Goal: Transaction & Acquisition: Subscribe to service/newsletter

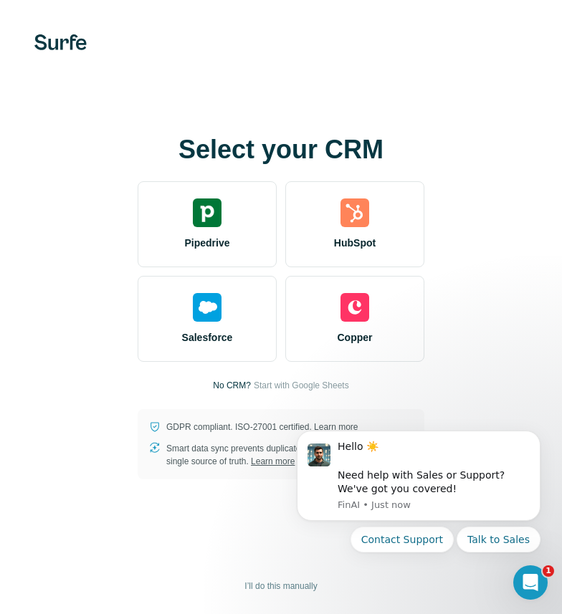
click at [475, 237] on div "Select your CRM Pipedrive HubSpot Salesforce Copper No CRM? Start with Google S…" at bounding box center [281, 307] width 504 height 344
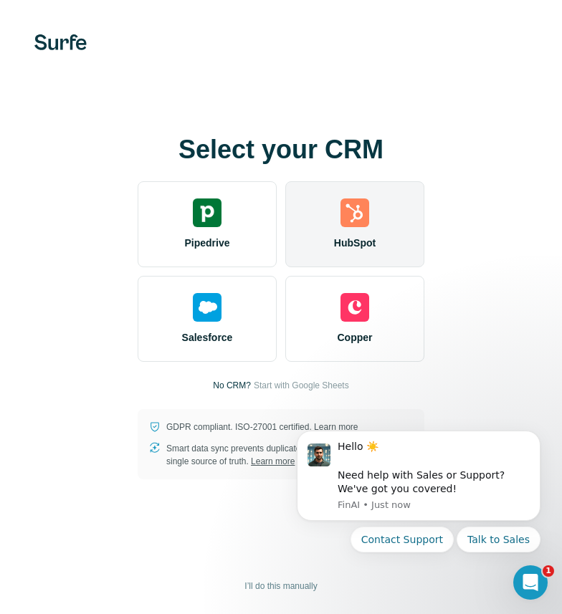
click at [345, 219] on img at bounding box center [354, 212] width 29 height 29
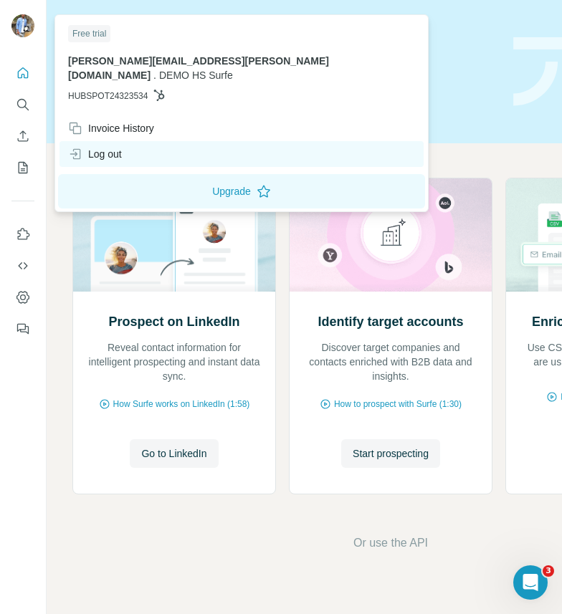
click at [83, 147] on div "Log out" at bounding box center [95, 154] width 54 height 14
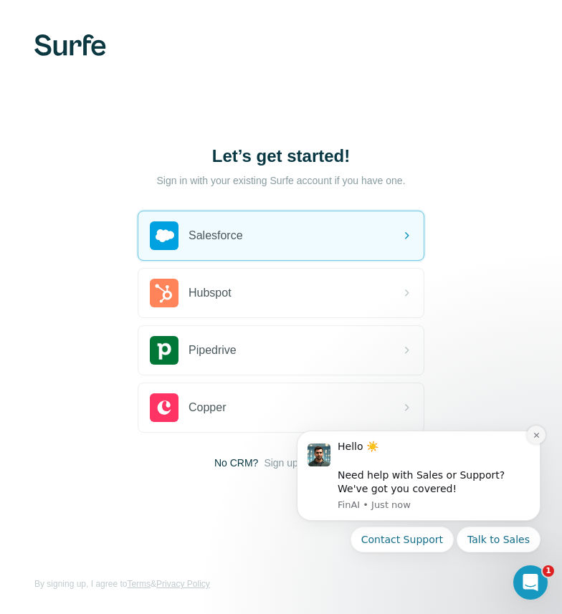
click at [534, 436] on icon "Dismiss notification" at bounding box center [535, 435] width 5 height 5
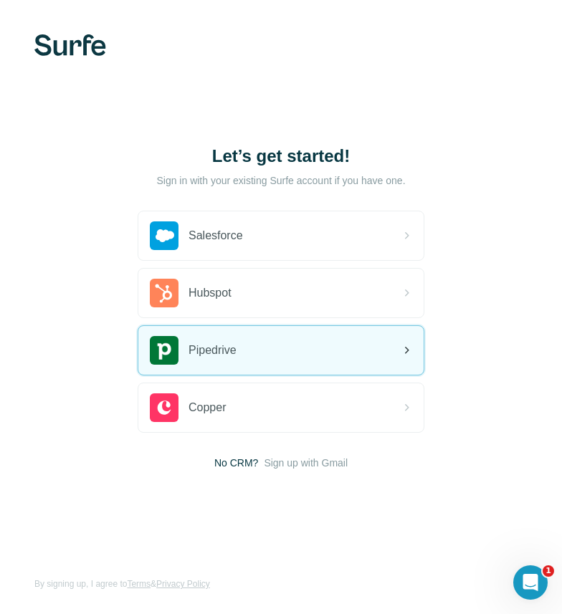
click at [264, 362] on div "Pipedrive" at bounding box center [280, 350] width 285 height 49
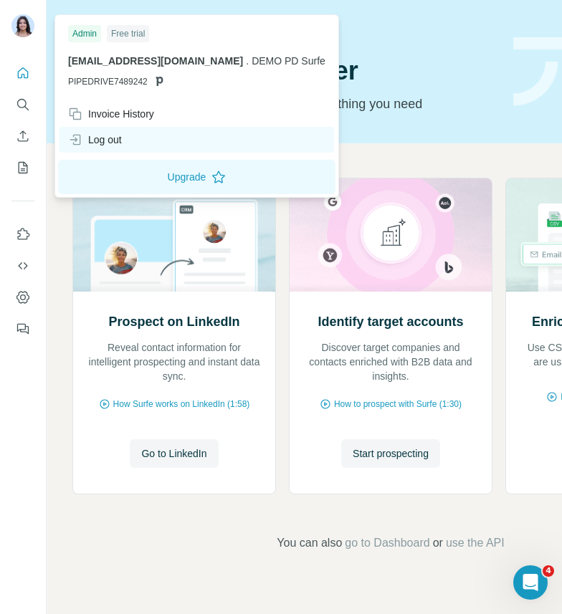
click at [124, 138] on div "Log out" at bounding box center [196, 140] width 274 height 26
